Goal: Complete application form

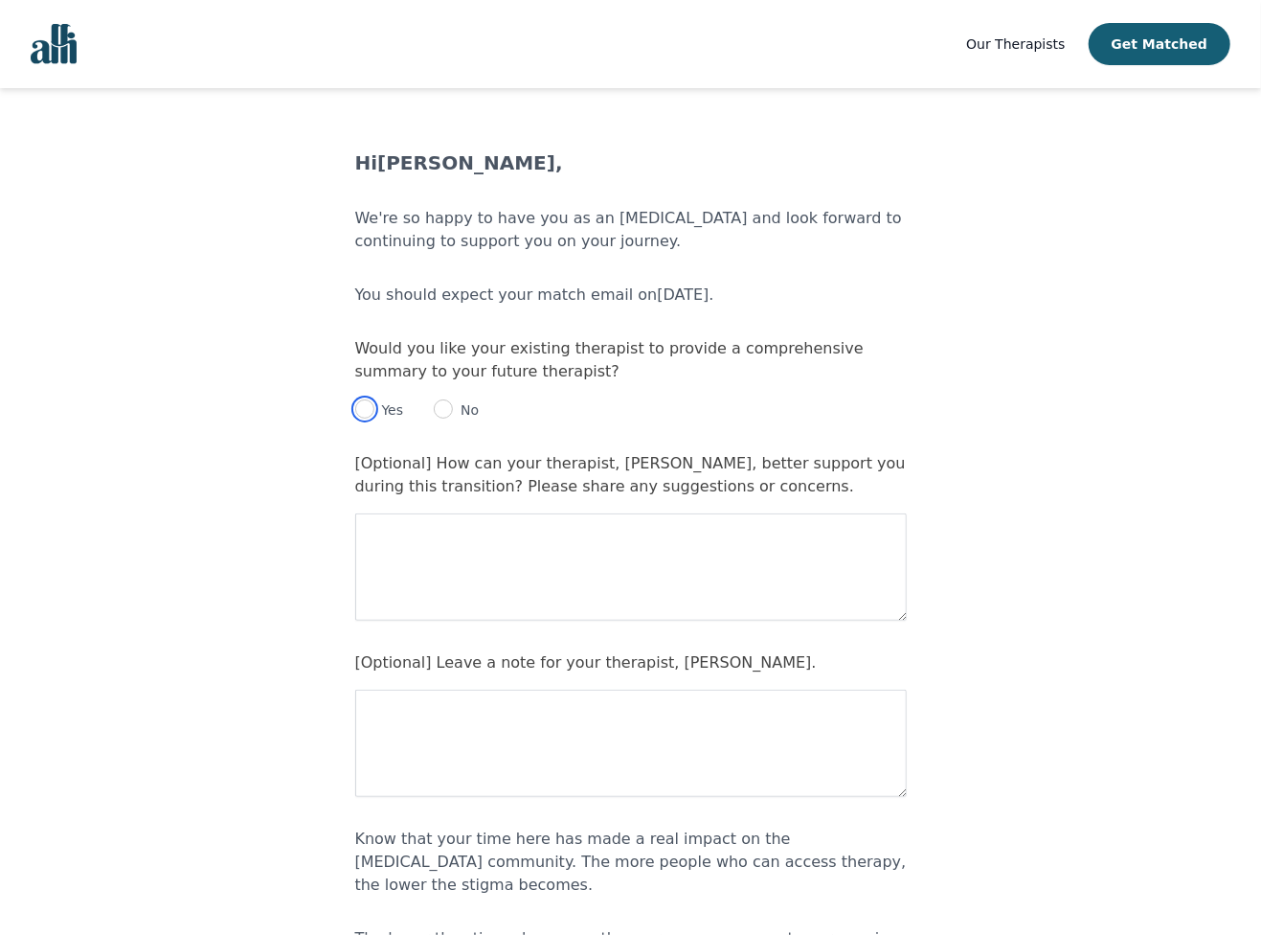
click at [362, 410] on input "radio" at bounding box center [364, 408] width 19 height 19
radio input "true"
click at [442, 553] on textarea at bounding box center [631, 566] width 552 height 107
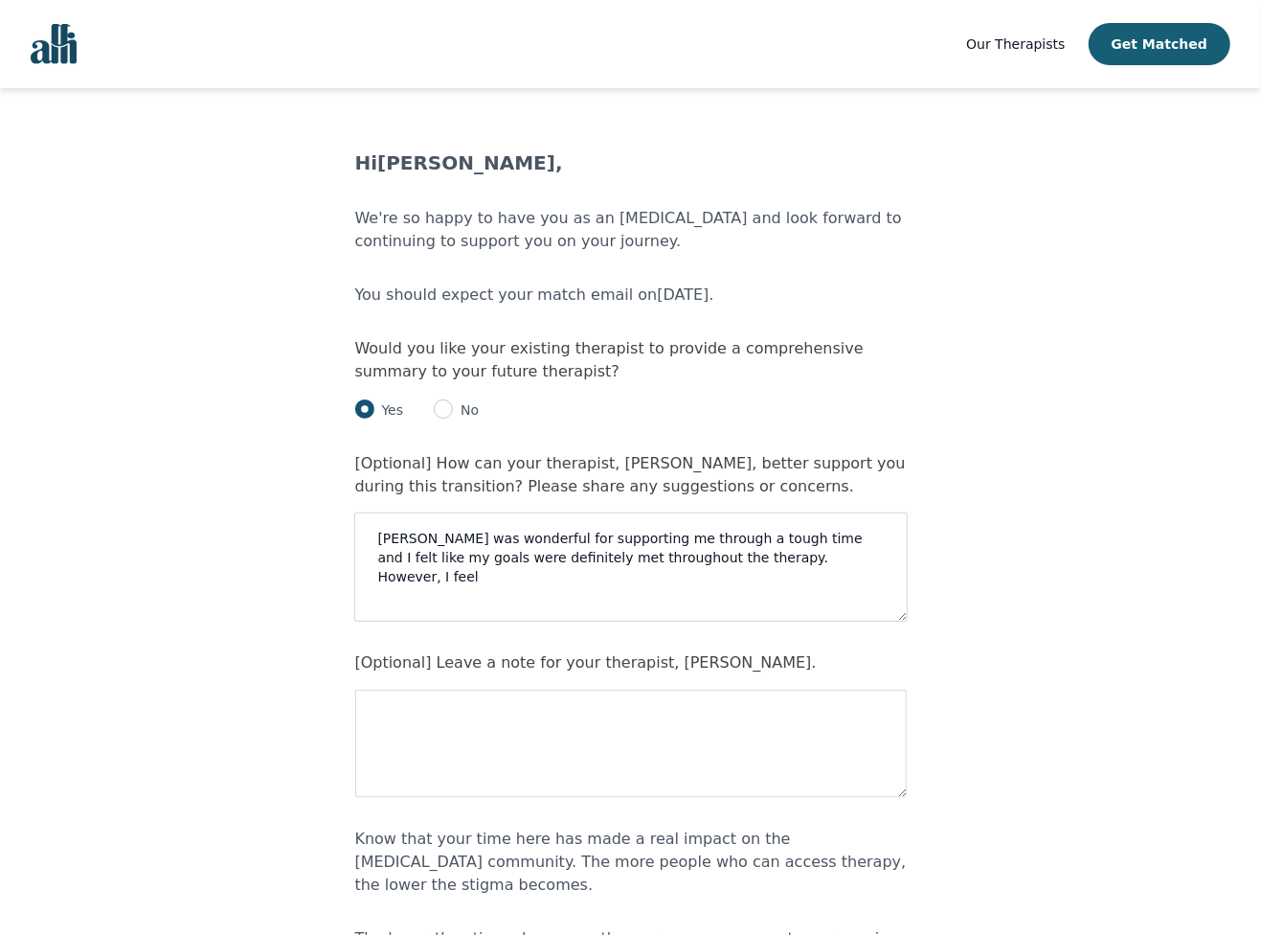
drag, startPoint x: 686, startPoint y: 561, endPoint x: 974, endPoint y: 560, distance: 288.2
click at [907, 560] on textarea "[PERSON_NAME] was wonderful for supporting me through a tough time and I felt l…" at bounding box center [631, 566] width 552 height 107
type textarea "[PERSON_NAME] was wonderful for supporting me through a tough time and I felt l…"
click at [811, 747] on textarea at bounding box center [631, 742] width 552 height 107
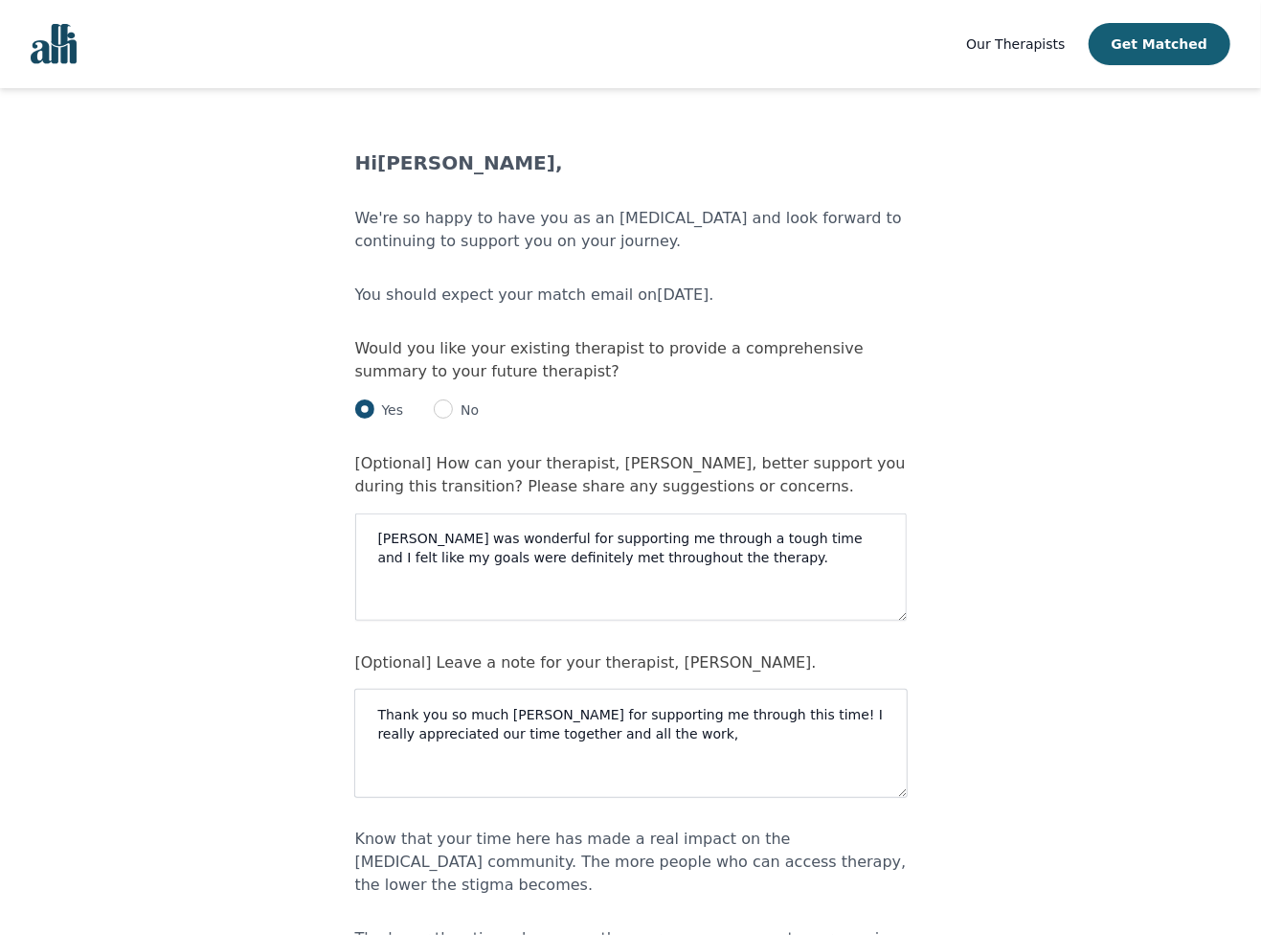
drag, startPoint x: 563, startPoint y: 738, endPoint x: 786, endPoint y: 738, distance: 223.1
click at [786, 738] on textarea "Thank you so much [PERSON_NAME] for supporting me through this time! I really a…" at bounding box center [631, 742] width 552 height 107
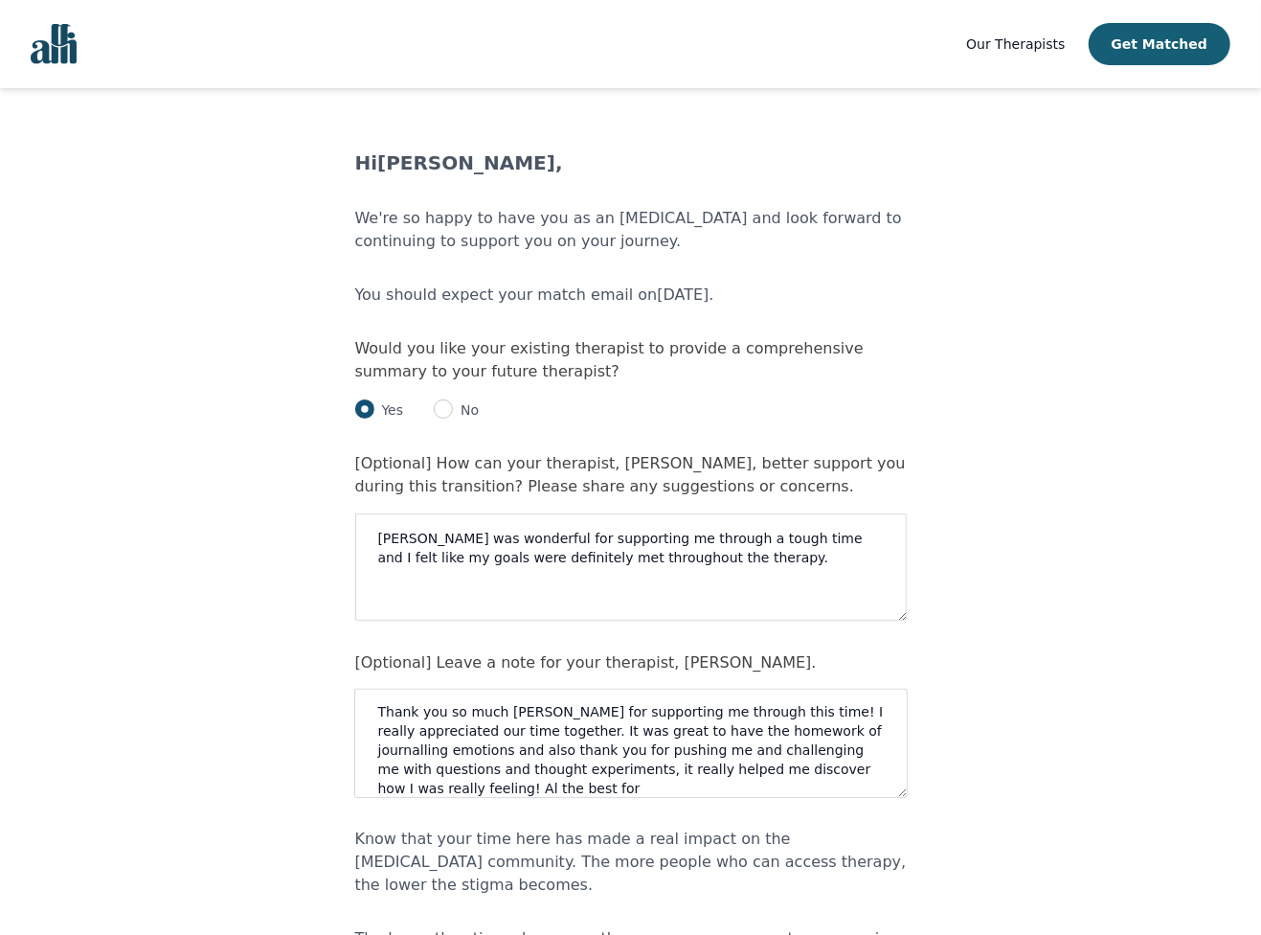
scroll to position [19, 0]
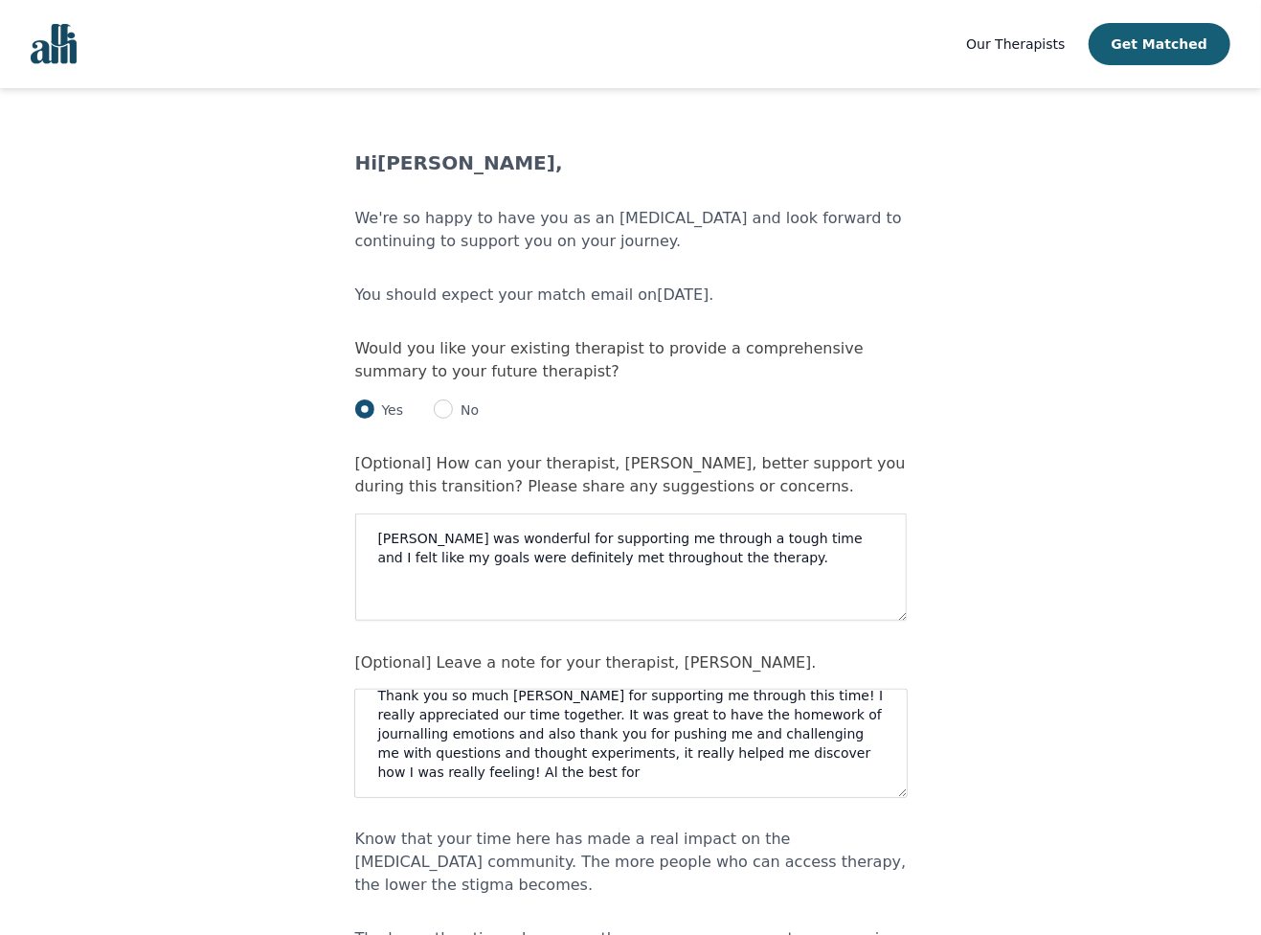
drag, startPoint x: 868, startPoint y: 773, endPoint x: 872, endPoint y: 805, distance: 32.9
click at [872, 797] on textarea "Thank you so much [PERSON_NAME] for supporting me through this time! I really a…" at bounding box center [631, 742] width 552 height 107
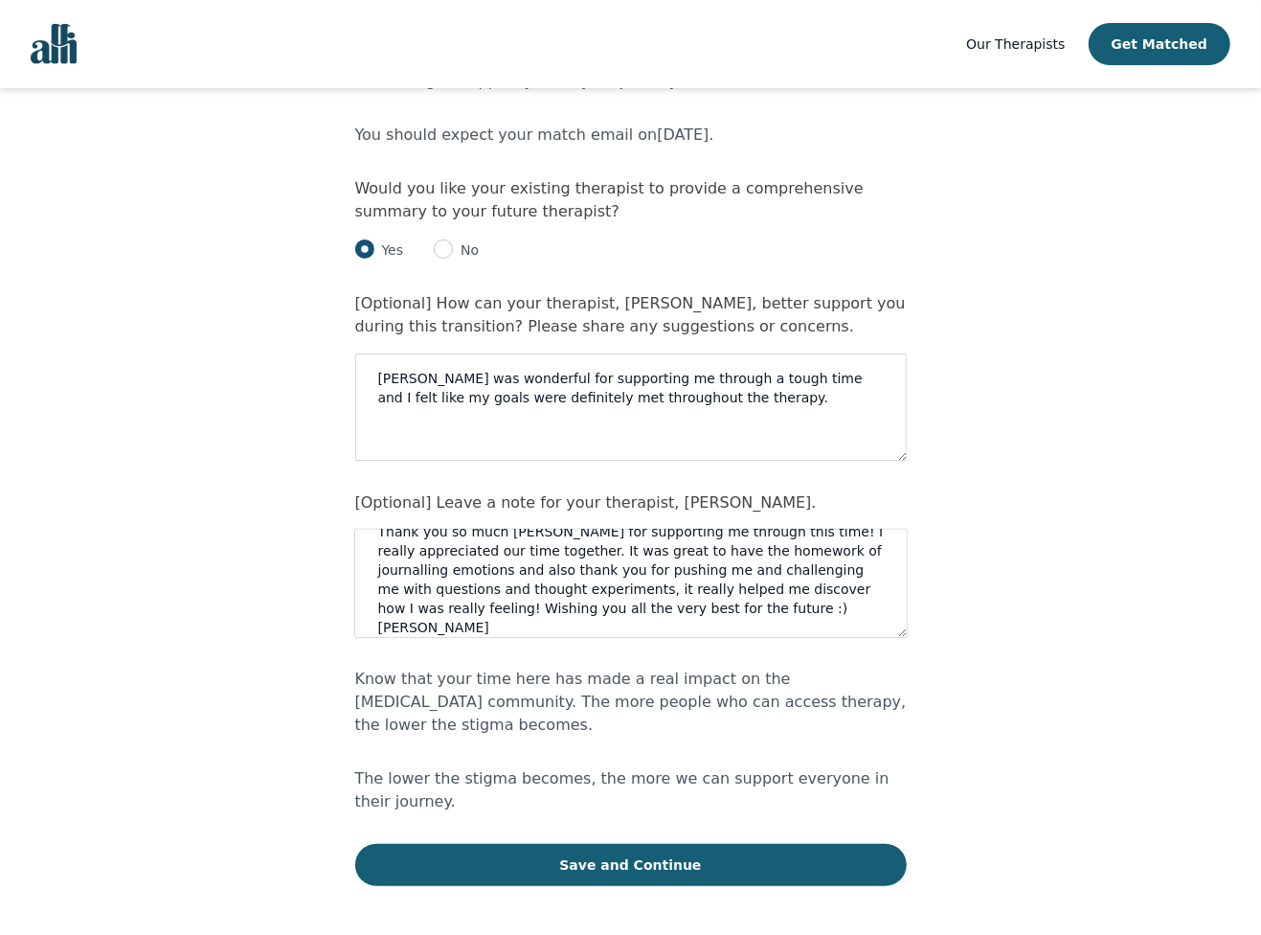
scroll to position [241, 0]
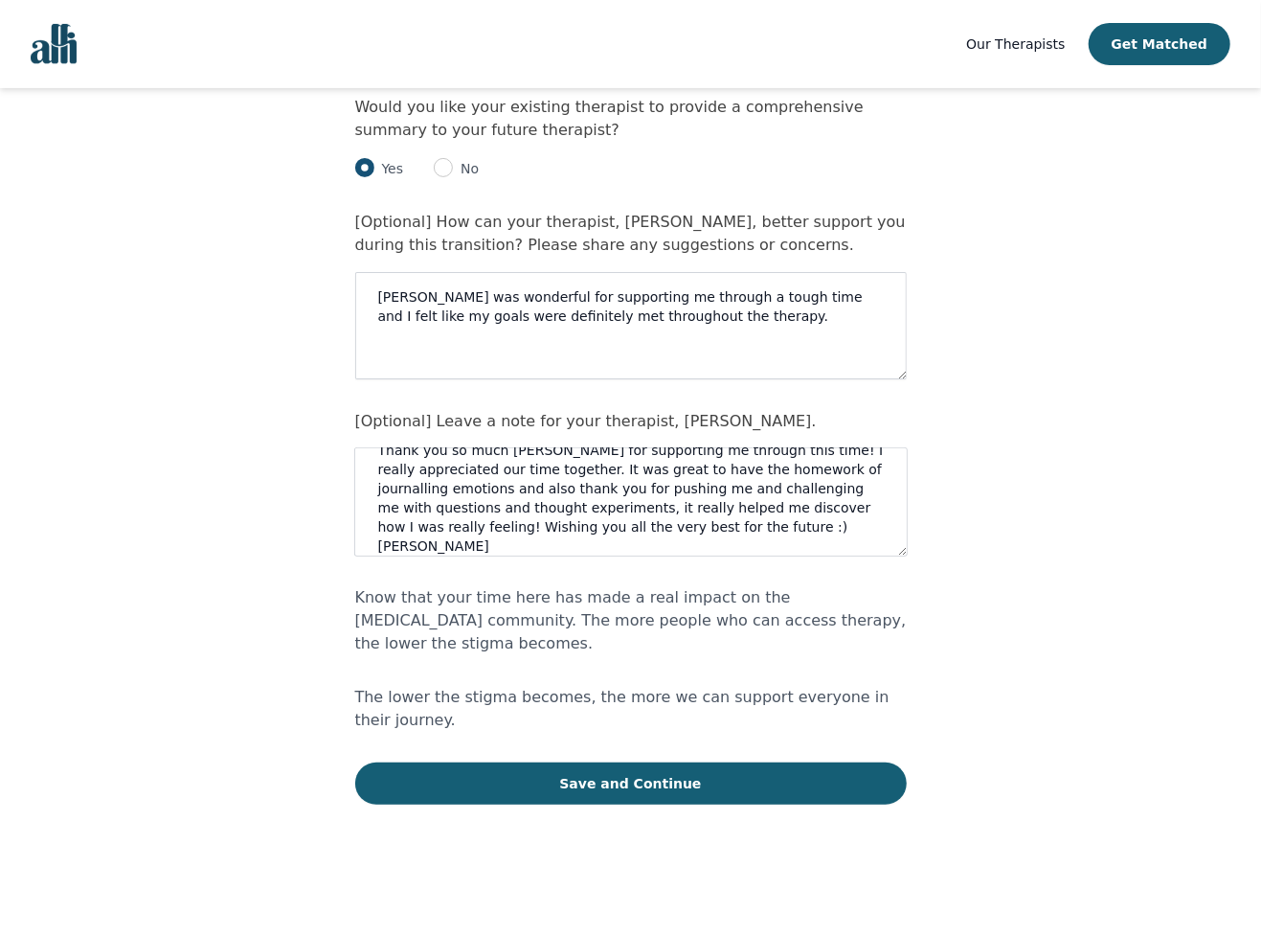
type textarea "Thank you so much [PERSON_NAME] for supporting me through this time! I really a…"
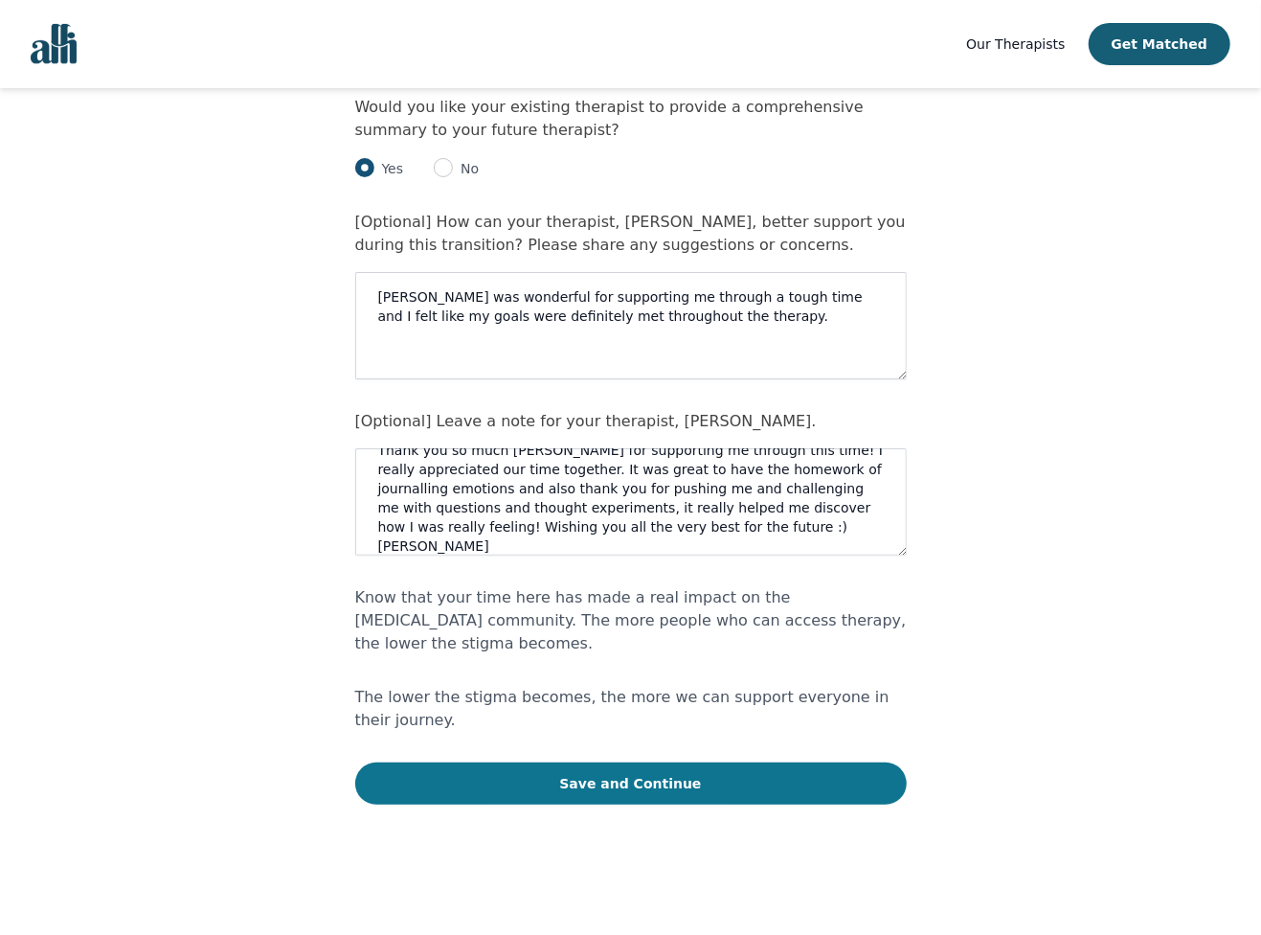
click at [816, 762] on button "Save and Continue" at bounding box center [631, 783] width 552 height 42
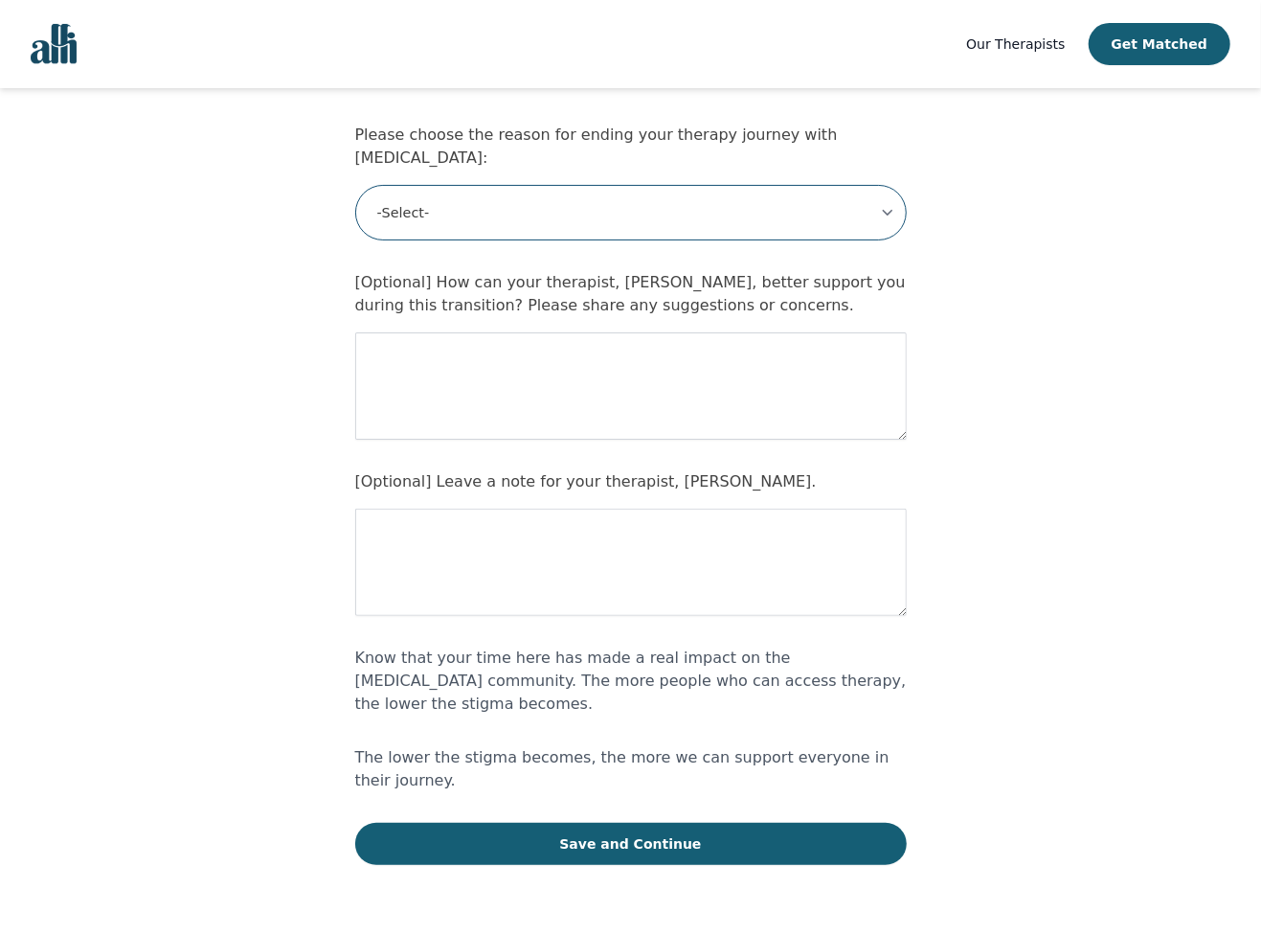
scroll to position [196, 0]
